Goal: Download file/media

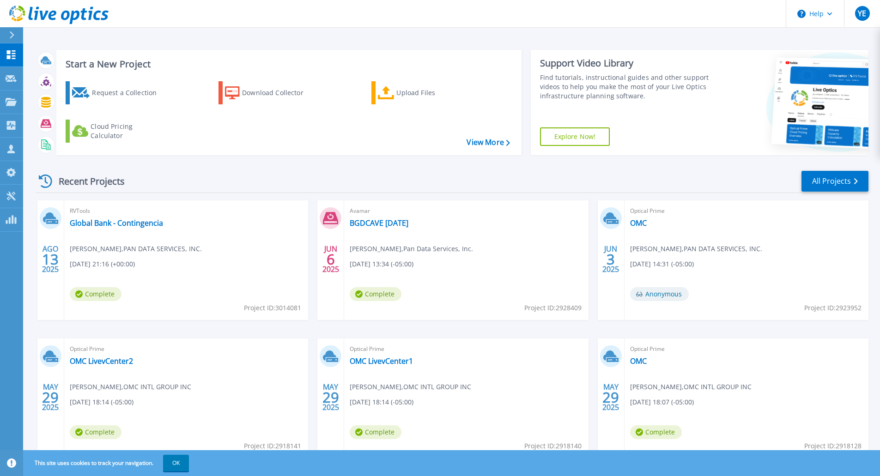
scroll to position [36, 0]
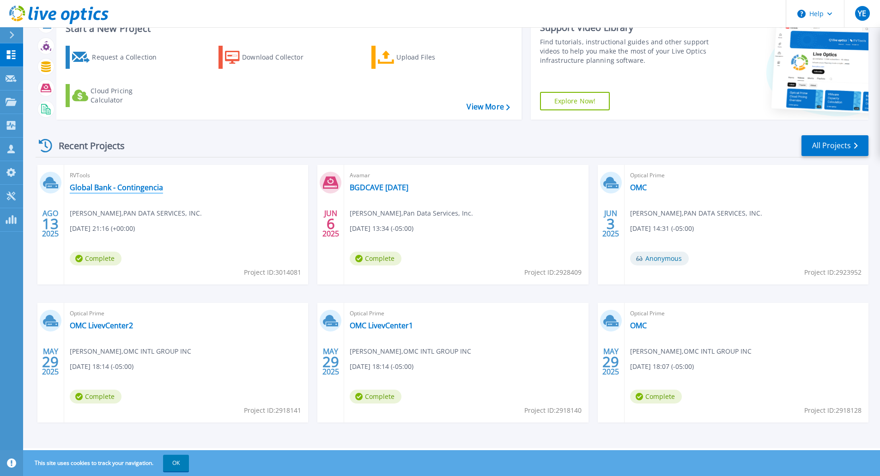
click at [112, 189] on link "Global Bank - Contingencia" at bounding box center [116, 187] width 93 height 9
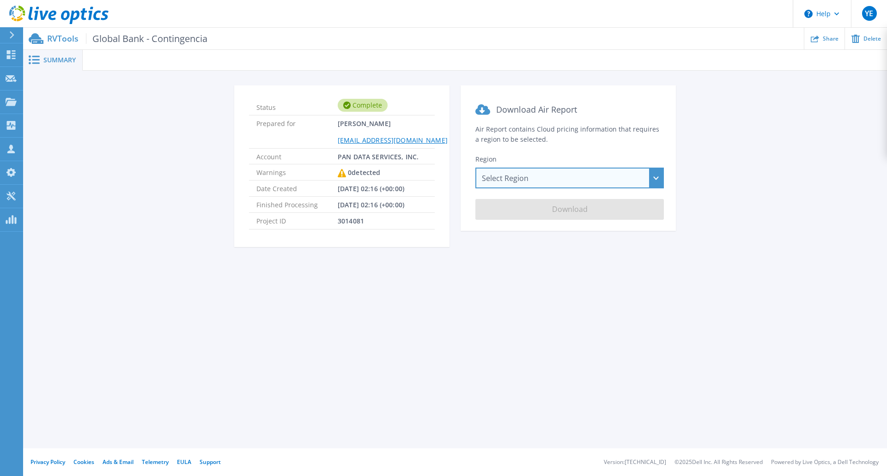
click at [508, 183] on div "Select Region [GEOGRAPHIC_DATA] ([GEOGRAPHIC_DATA]) [GEOGRAPHIC_DATA] ([GEOGRAP…" at bounding box center [570, 178] width 189 height 21
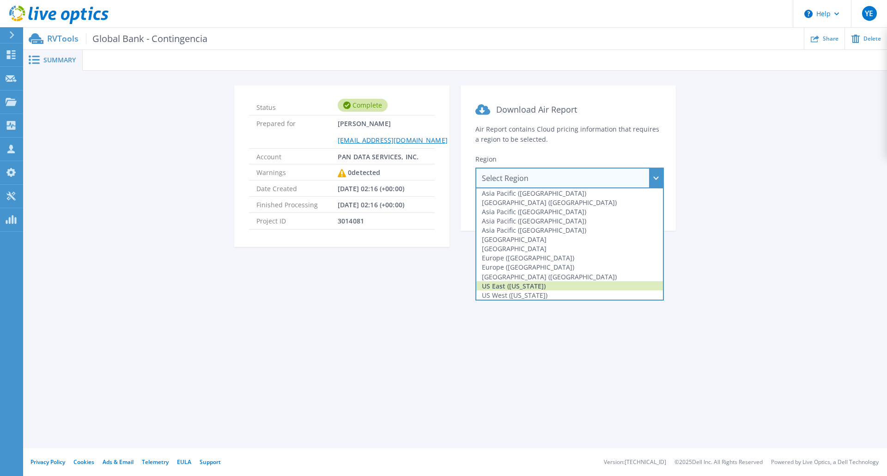
click at [527, 286] on div "US East ([US_STATE])" at bounding box center [569, 285] width 187 height 9
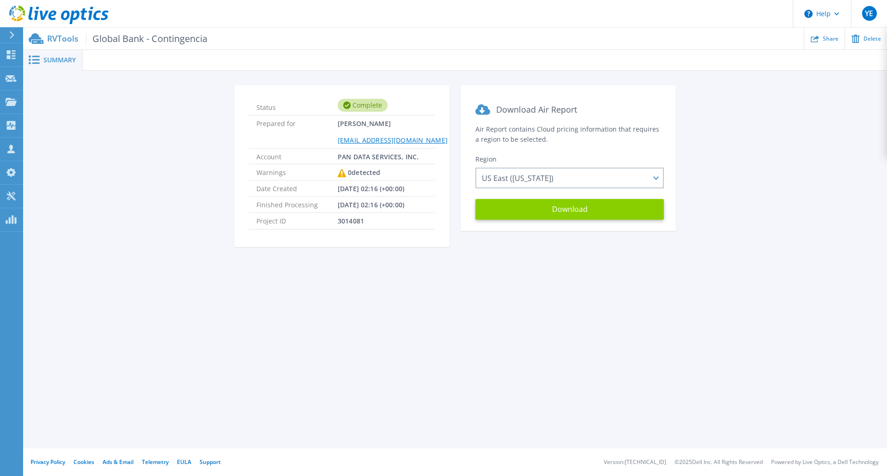
click at [555, 209] on button "Download" at bounding box center [570, 209] width 189 height 21
